Goal: Task Accomplishment & Management: Complete application form

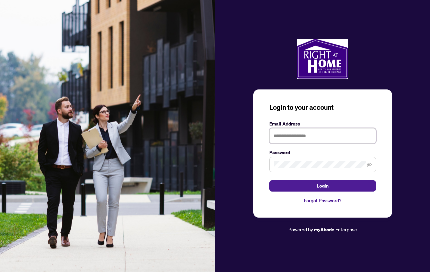
type input "**********"
click at [323, 185] on button "Login" at bounding box center [323, 185] width 107 height 11
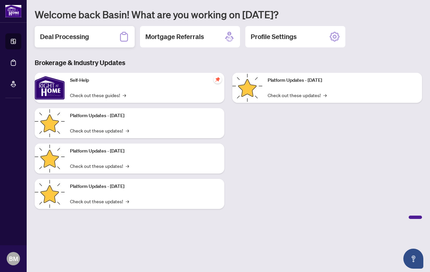
click at [69, 35] on h2 "Deal Processing" at bounding box center [64, 36] width 49 height 9
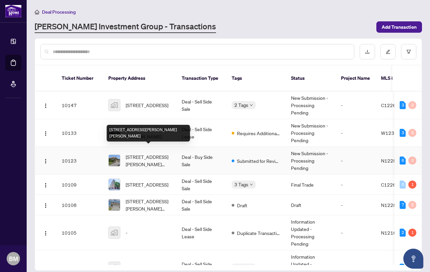
click at [145, 153] on span "[STREET_ADDRESS][PERSON_NAME][PERSON_NAME]" at bounding box center [148, 160] width 45 height 15
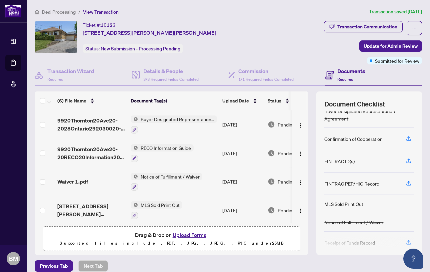
scroll to position [30, 0]
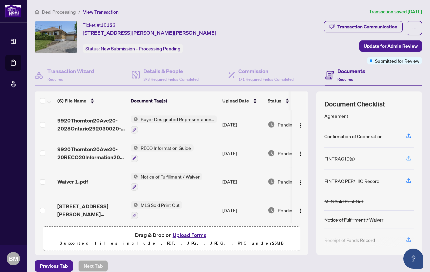
click at [408, 156] on icon "button" at bounding box center [409, 157] width 3 height 3
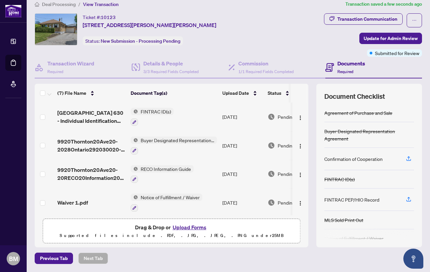
scroll to position [7, 0]
click at [406, 197] on icon "button" at bounding box center [409, 199] width 6 height 6
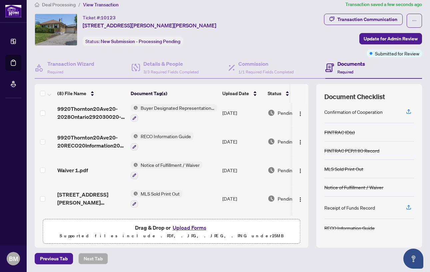
scroll to position [47, 0]
click at [408, 206] on icon "button" at bounding box center [409, 206] width 3 height 3
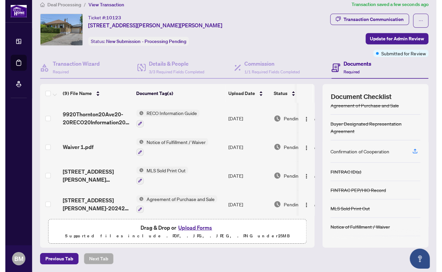
scroll to position [114, 0]
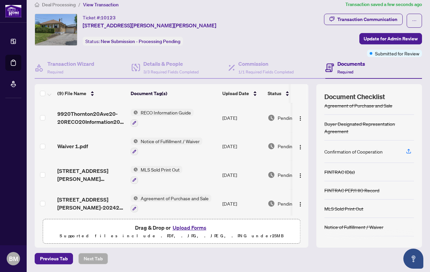
click at [192, 227] on button "Upload Forms" at bounding box center [190, 227] width 38 height 9
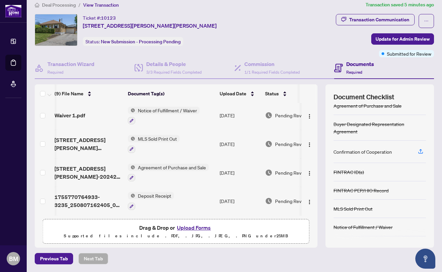
scroll to position [148, 3]
click at [191, 228] on button "Upload Forms" at bounding box center [194, 228] width 38 height 9
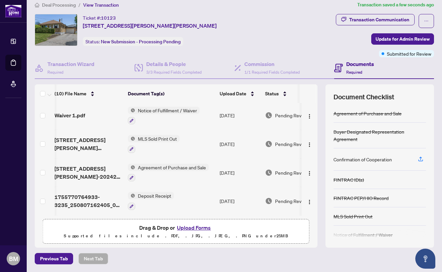
scroll to position [174, 3]
click at [406, 37] on span "Update for Admin Review" at bounding box center [402, 39] width 54 height 11
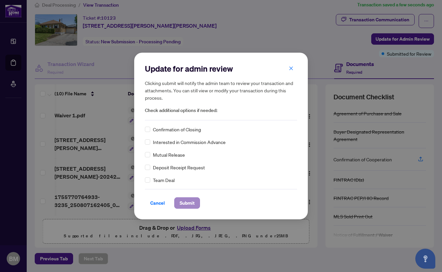
click at [191, 202] on span "Submit" at bounding box center [186, 203] width 15 height 11
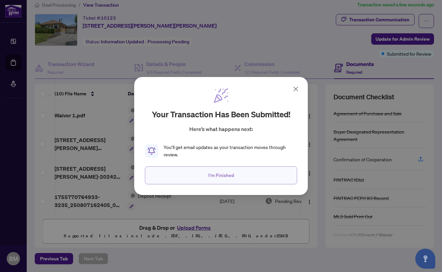
click at [225, 175] on span "I'm Finished" at bounding box center [221, 175] width 26 height 11
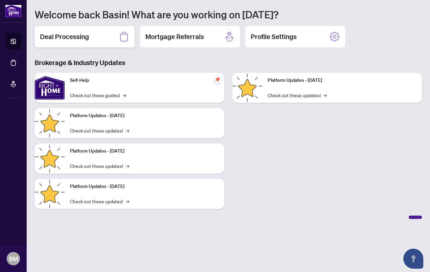
click at [69, 38] on h2 "Deal Processing" at bounding box center [64, 36] width 49 height 9
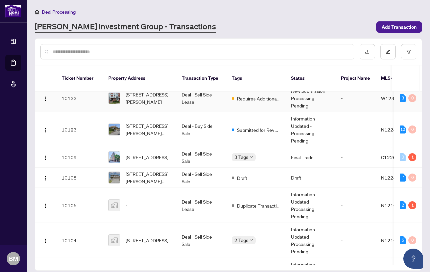
scroll to position [36, 0]
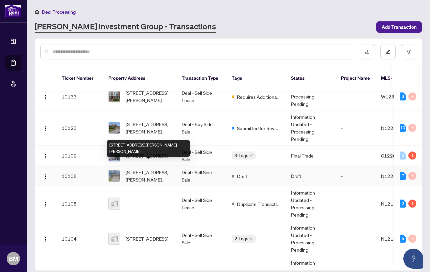
click at [143, 168] on span "[STREET_ADDRESS][PERSON_NAME][PERSON_NAME]" at bounding box center [148, 175] width 45 height 15
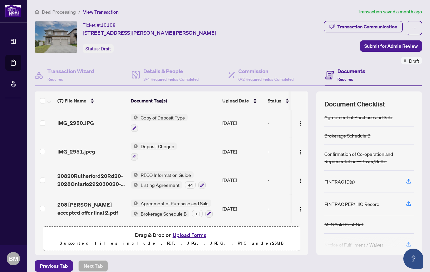
scroll to position [8, 0]
